Goal: Transaction & Acquisition: Book appointment/travel/reservation

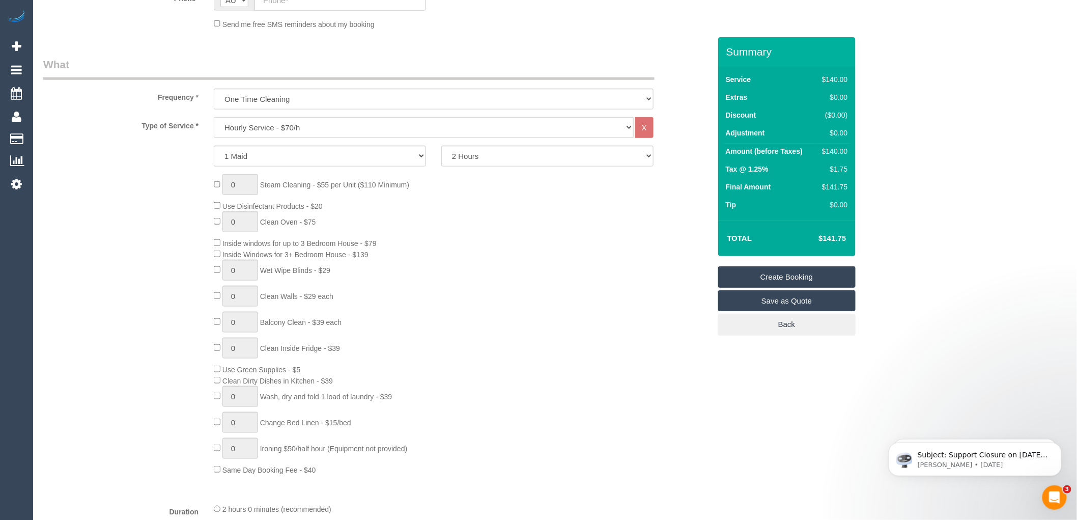
scroll to position [339, 0]
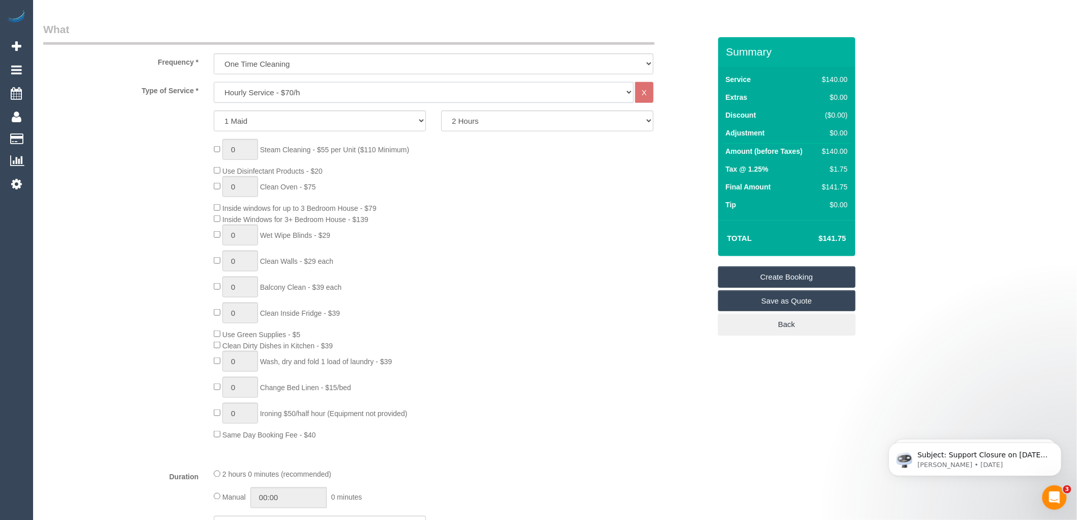
click at [270, 91] on select "Hourly Service - $70/h Hourly Service - $65/h Hourly Service - $60/h Hourly Ser…" at bounding box center [424, 92] width 420 height 21
select select "213"
click at [214, 82] on select "Hourly Service - $70/h Hourly Service - $65/h Hourly Service - $60/h Hourly Ser…" at bounding box center [424, 92] width 420 height 21
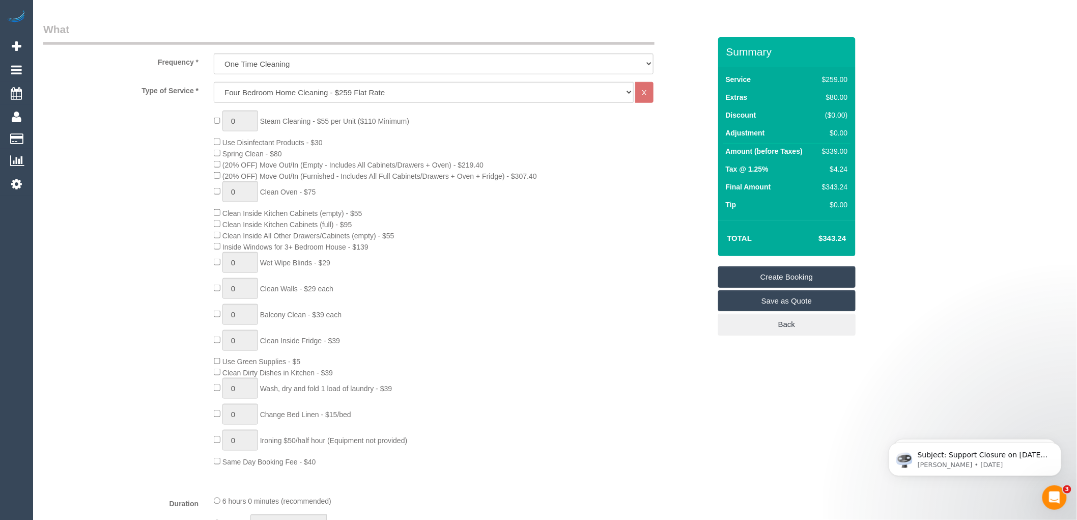
click at [406, 252] on div "0 Steam Cleaning - $55 per Unit ($110 Minimum) Use Disinfectant Products - $30 …" at bounding box center [461, 288] width 511 height 356
click at [430, 261] on div "0 Steam Cleaning - $55 per Unit ($110 Minimum) Use Disinfectant Products - $30 …" at bounding box center [461, 288] width 511 height 356
click at [464, 246] on div "0 Steam Cleaning - $55 per Unit ($110 Minimum) Use Disinfectant Products - $30 …" at bounding box center [461, 288] width 511 height 356
drag, startPoint x: 847, startPoint y: 151, endPoint x: 825, endPoint y: 150, distance: 22.4
click at [825, 150] on div "$339.00" at bounding box center [833, 151] width 30 height 10
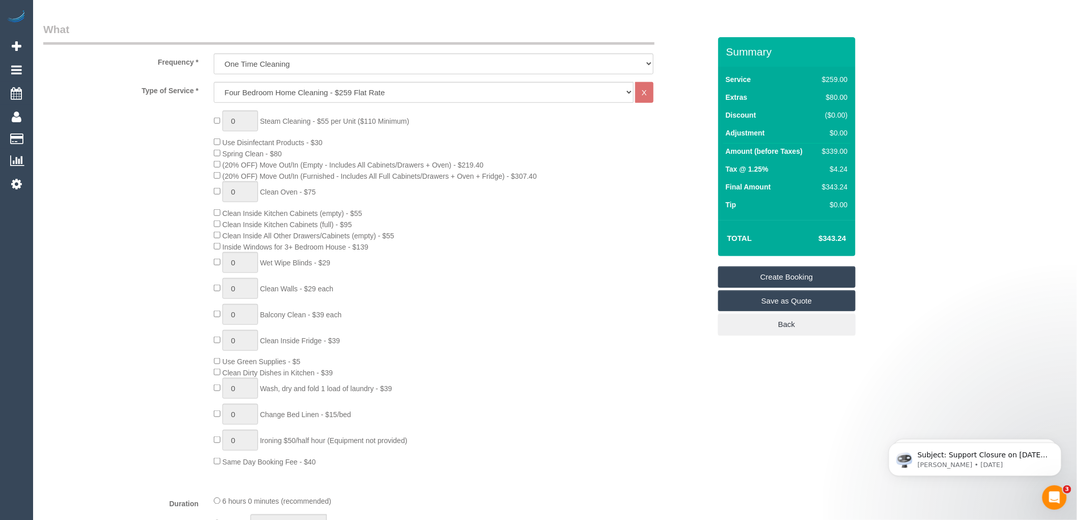
copy div "339.00"
click at [784, 195] on td "Final Amount" at bounding box center [769, 188] width 93 height 18
drag, startPoint x: 849, startPoint y: 165, endPoint x: 830, endPoint y: 166, distance: 18.3
click at [830, 166] on td "$4.24" at bounding box center [832, 170] width 35 height 18
copy div "$4.24"
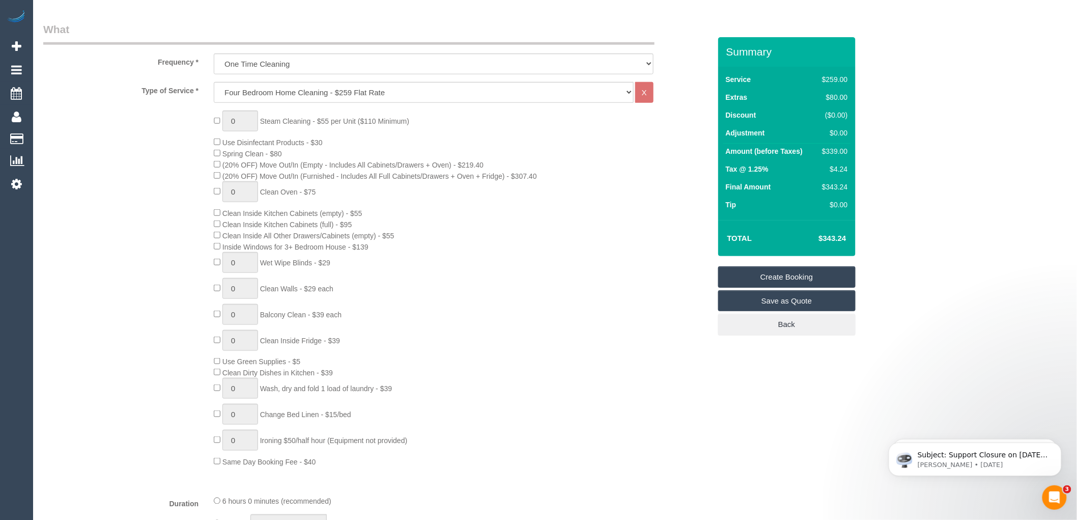
click at [797, 226] on td "$343.24" at bounding box center [817, 237] width 66 height 25
drag, startPoint x: 848, startPoint y: 185, endPoint x: 821, endPoint y: 186, distance: 27.0
click at [821, 186] on td "$343.24" at bounding box center [832, 188] width 35 height 18
copy div "$343.24"
type input "1"
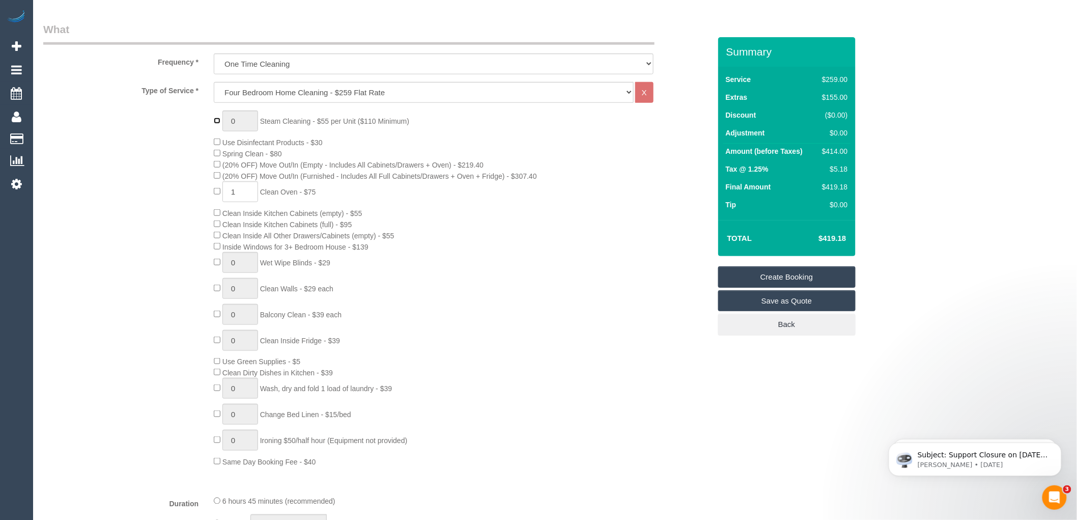
type input "1"
click at [242, 120] on input "1" at bounding box center [240, 120] width 36 height 21
type input "6"
click at [533, 294] on div "6 Steam Cleaning - $55 per Unit ($110 Minimum) Use Disinfectant Products - $30 …" at bounding box center [461, 288] width 511 height 356
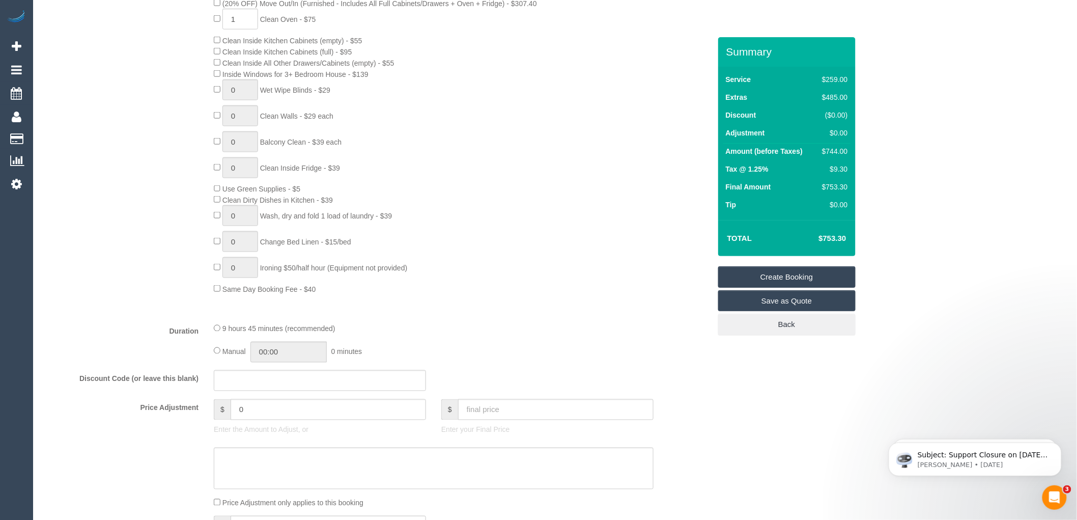
scroll to position [509, 0]
drag, startPoint x: 849, startPoint y: 235, endPoint x: 823, endPoint y: 239, distance: 26.3
click at [823, 239] on td "$753.30" at bounding box center [817, 237] width 66 height 25
copy h4 "753.30"
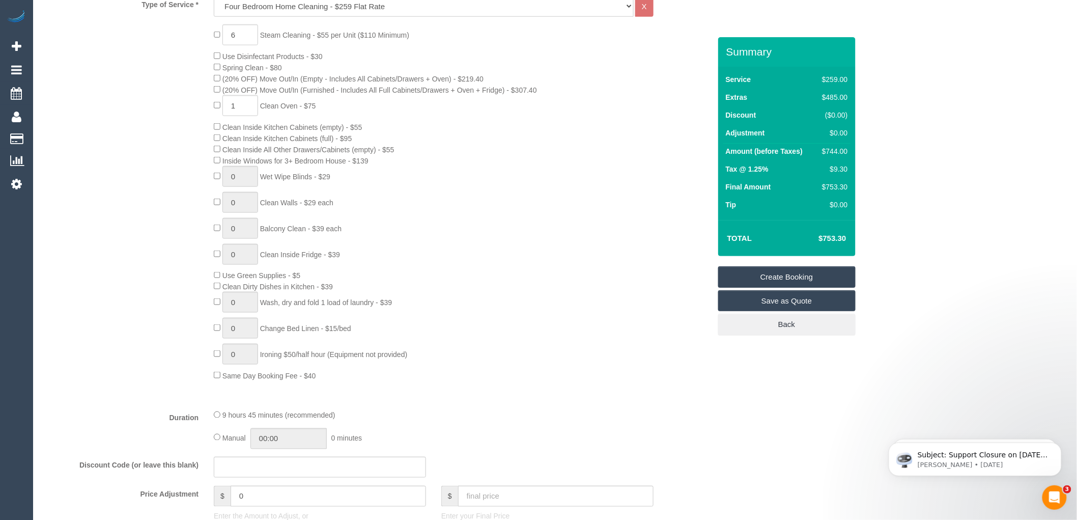
scroll to position [452, 0]
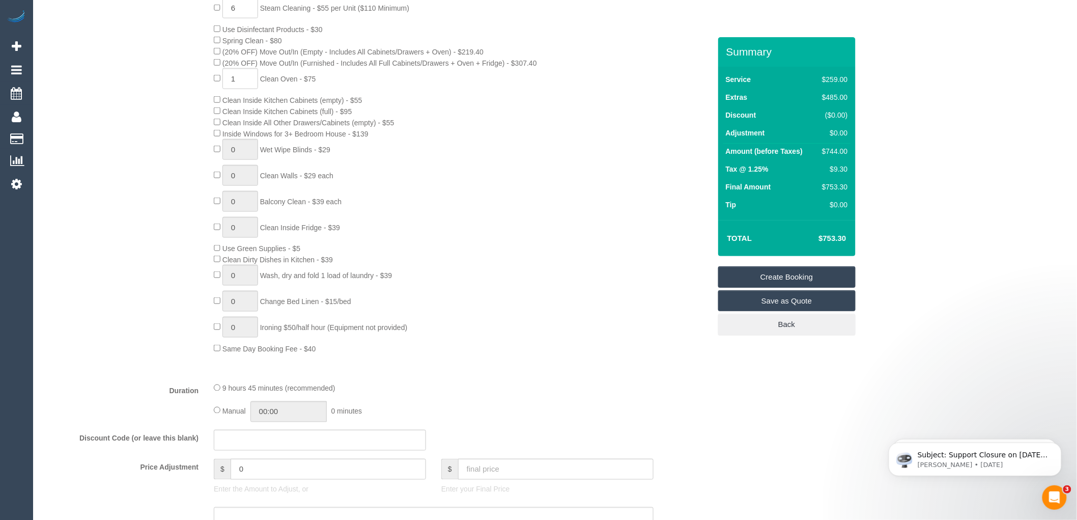
click at [586, 265] on div "6 Steam Cleaning - $55 per Unit ($110 Minimum) Use Disinfectant Products - $30 …" at bounding box center [461, 175] width 511 height 356
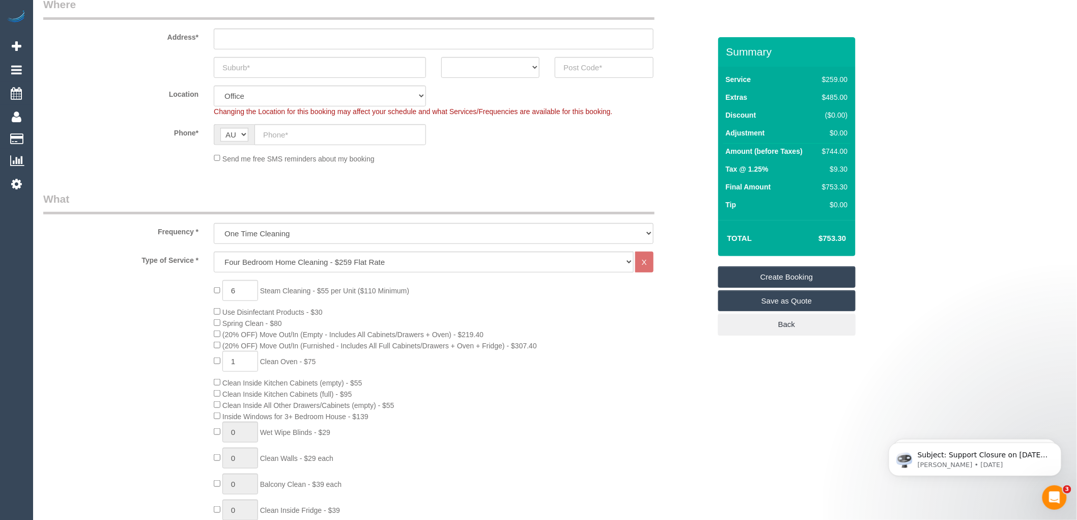
scroll to position [0, 0]
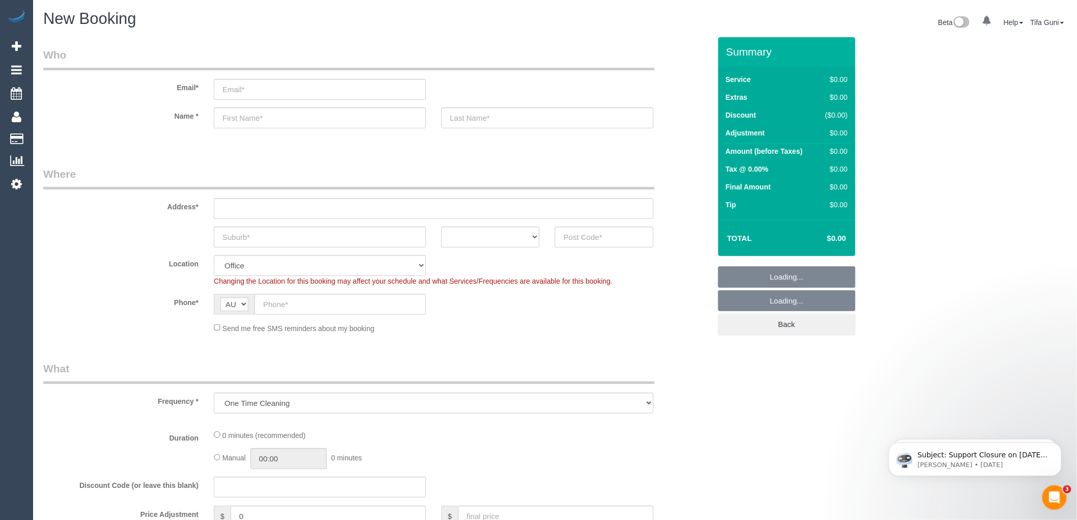
select select "object:831"
